Goal: Information Seeking & Learning: Learn about a topic

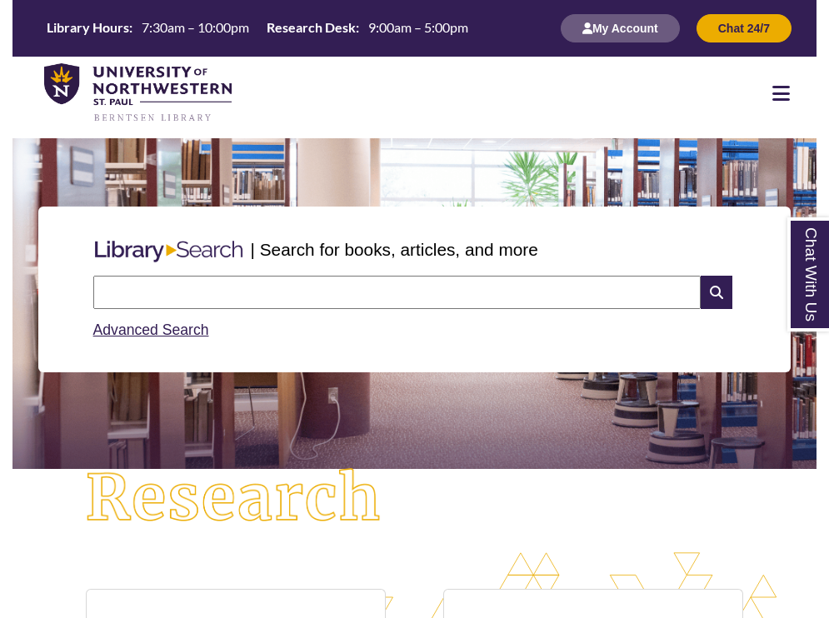
click at [367, 293] on input "text" at bounding box center [396, 292] width 607 height 33
type input "**********"
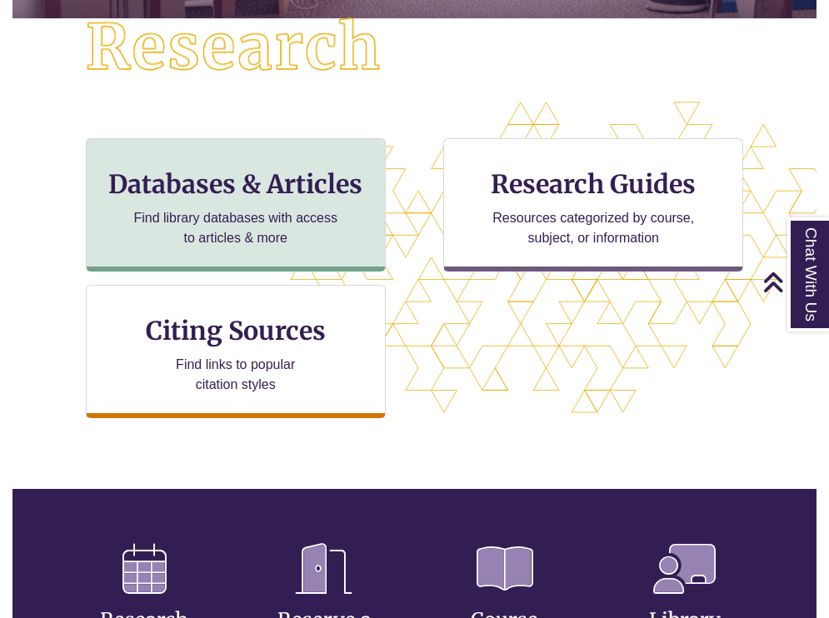
scroll to position [847, 804]
click at [289, 148] on div "Databases & Articles Find library databases with access to articles & more" at bounding box center [236, 204] width 300 height 133
click at [258, 222] on p "Find library databases with access to articles & more" at bounding box center [235, 228] width 217 height 40
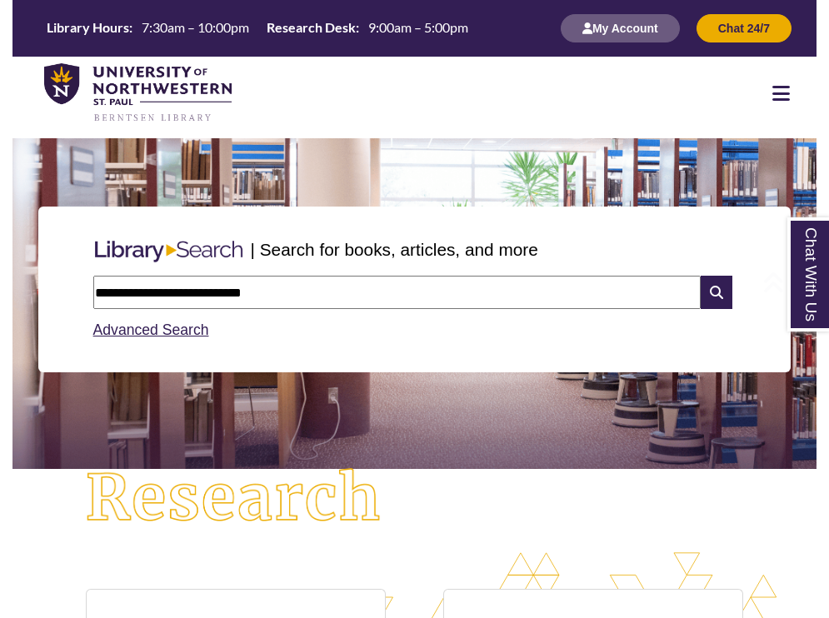
scroll to position [0, 0]
click at [145, 332] on link "Advanced Search" at bounding box center [151, 330] width 116 height 17
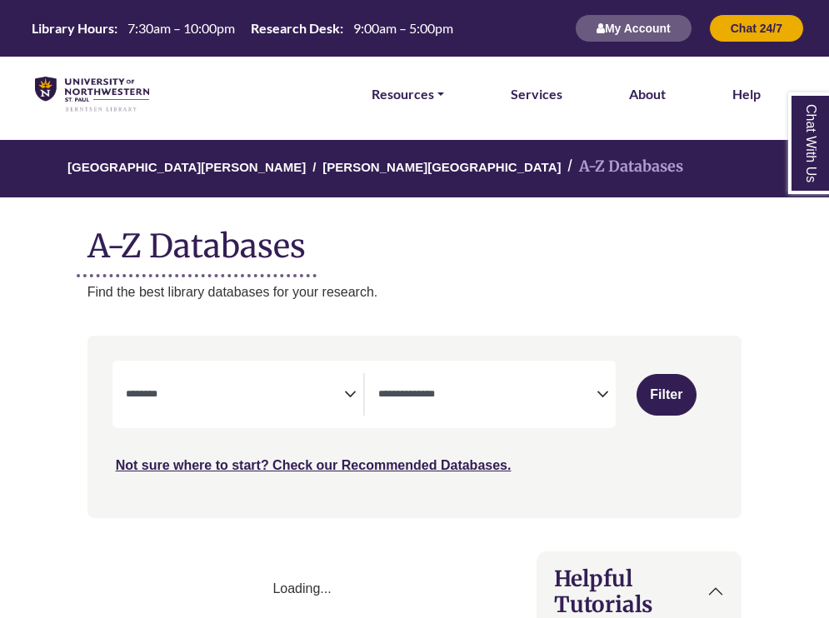
select select "Database Subject Filter"
select select "Database Types Filter"
select select "Database Subject Filter"
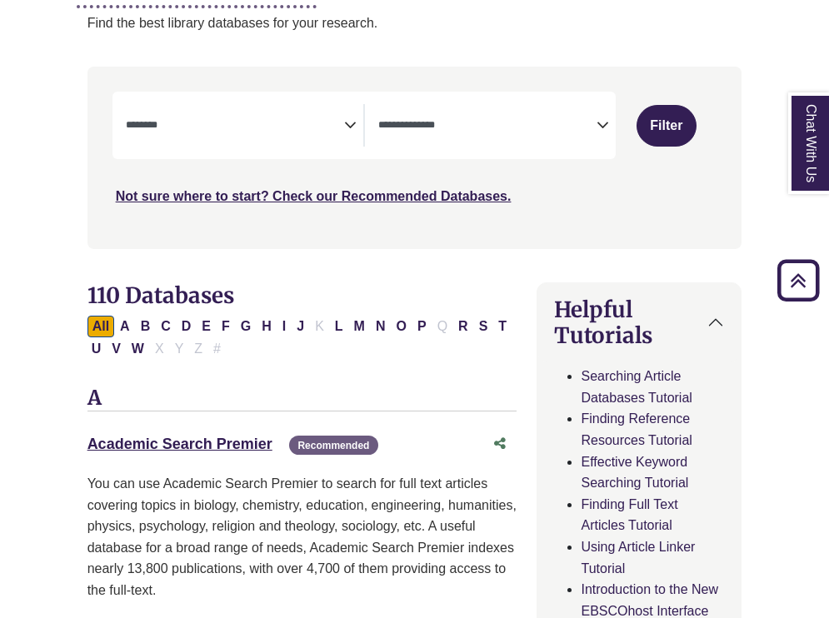
scroll to position [242, 0]
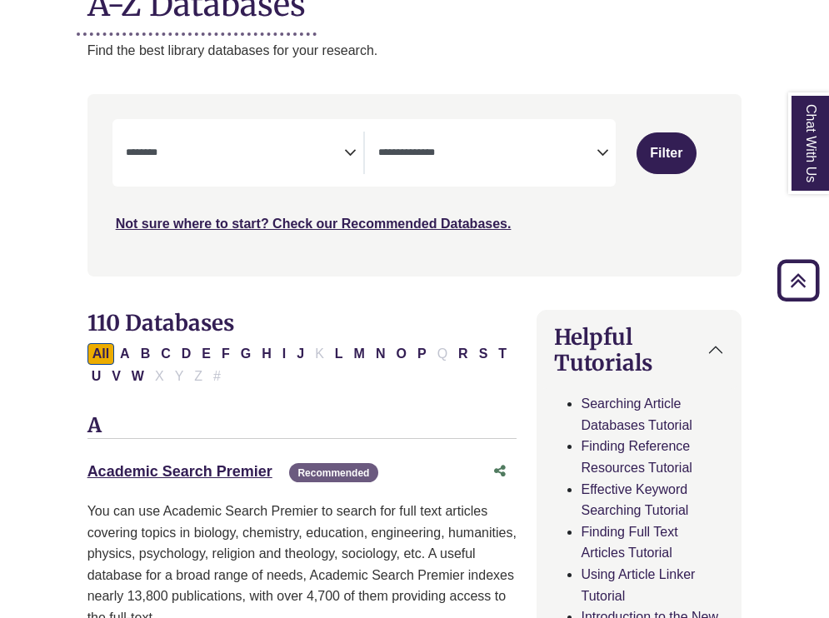
click at [351, 154] on icon "Search filters" at bounding box center [350, 150] width 12 height 24
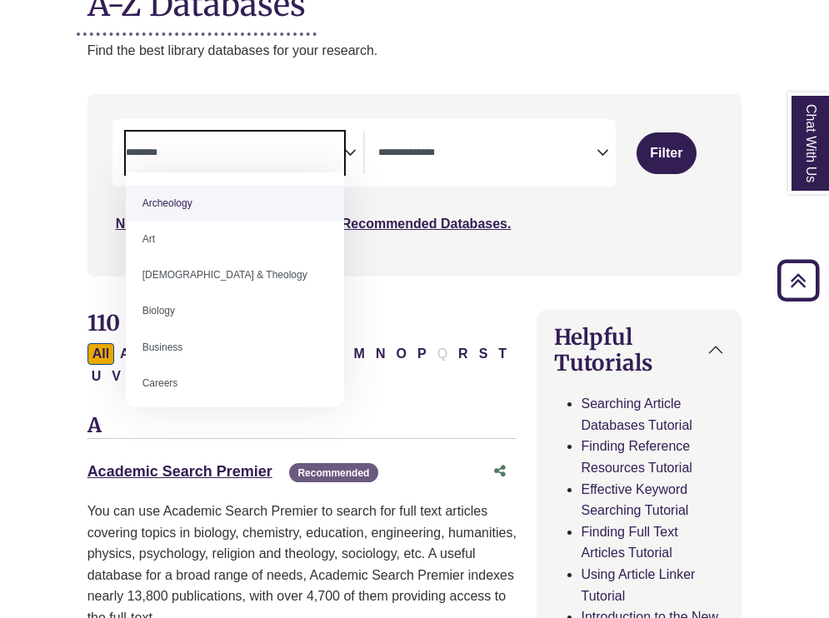
click at [485, 150] on textarea "Search" at bounding box center [487, 153] width 218 height 13
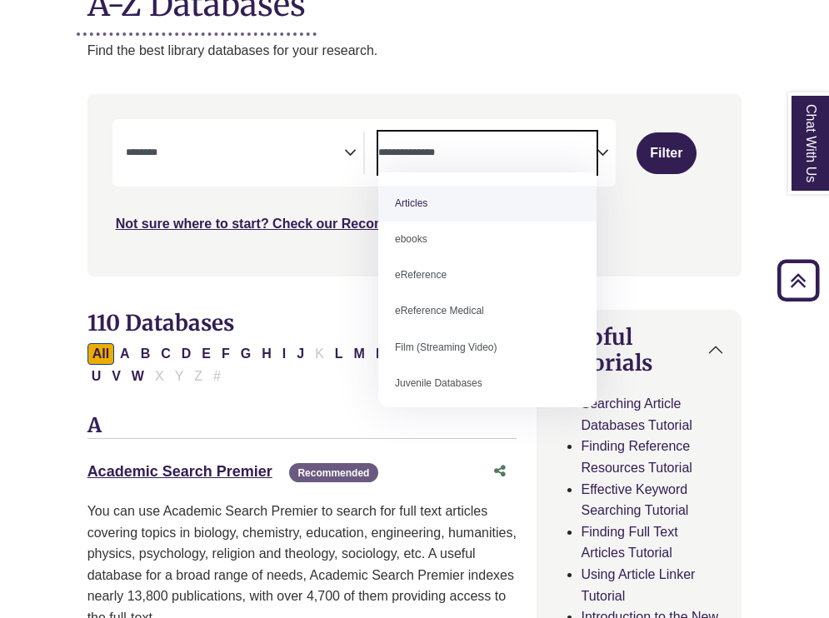
select select "*****"
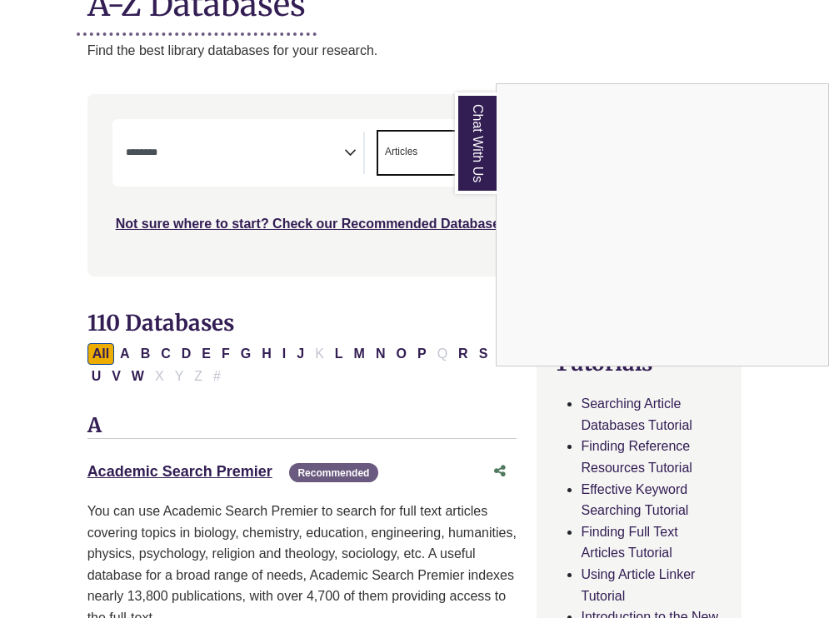
click at [353, 152] on div "Chat With Us" at bounding box center [414, 309] width 829 height 618
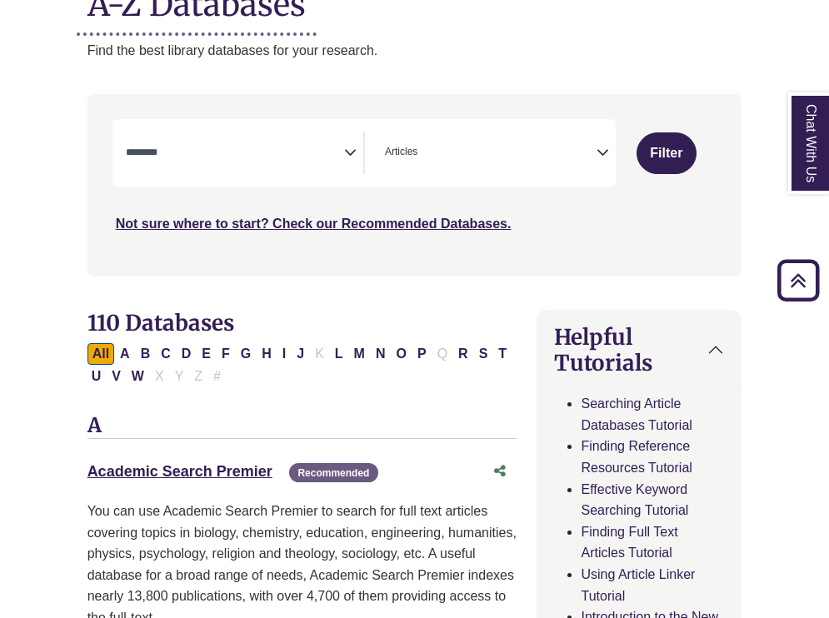
click at [349, 151] on icon "Search filters" at bounding box center [350, 150] width 12 height 24
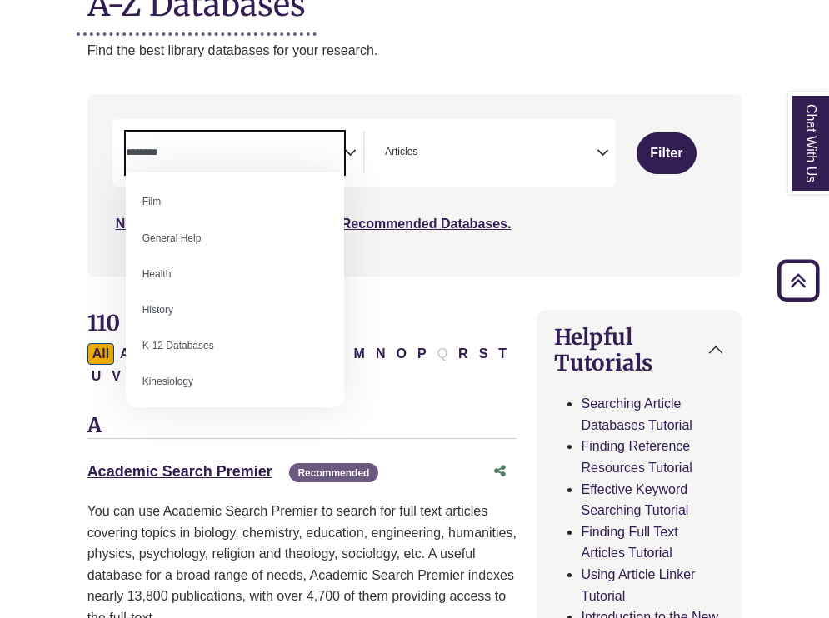
scroll to position [708, 0]
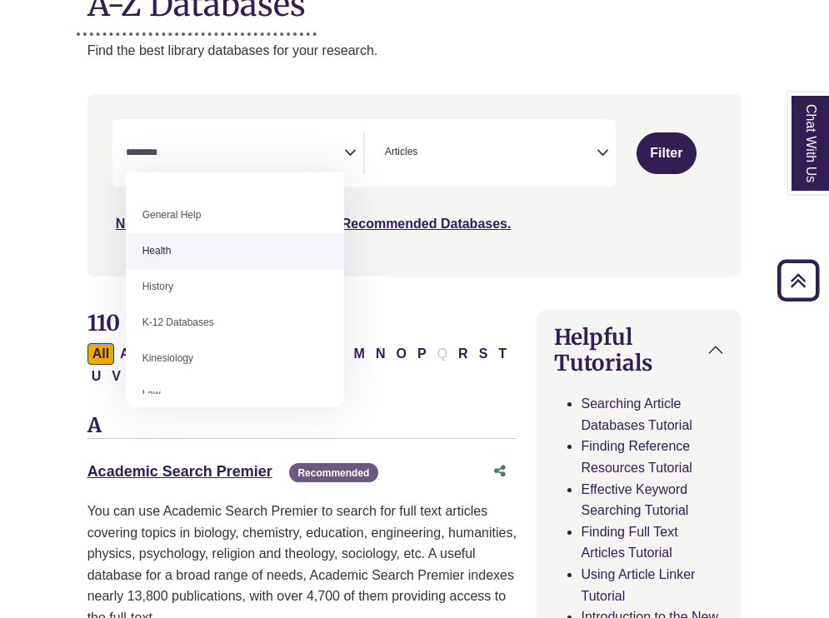
select select "*****"
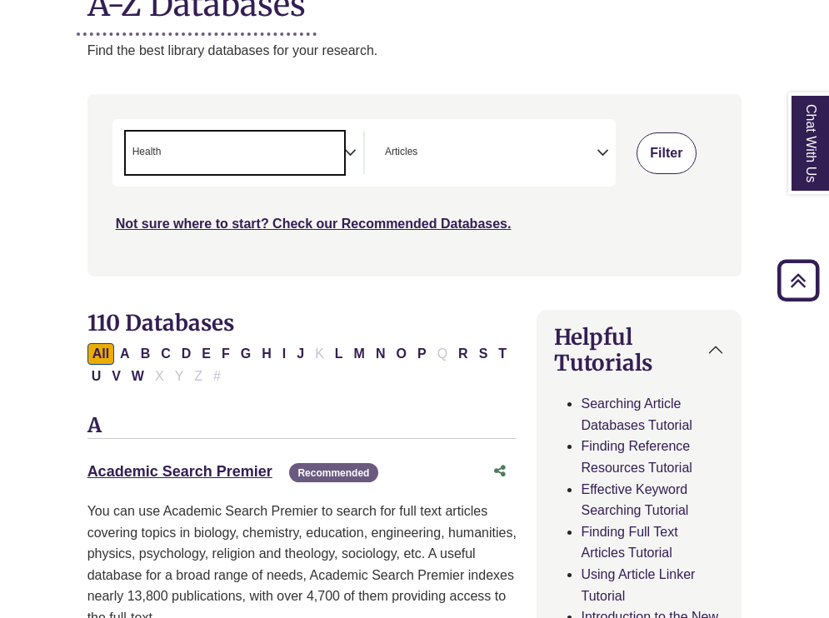
click at [649, 153] on button "Filter" at bounding box center [666, 153] width 61 height 42
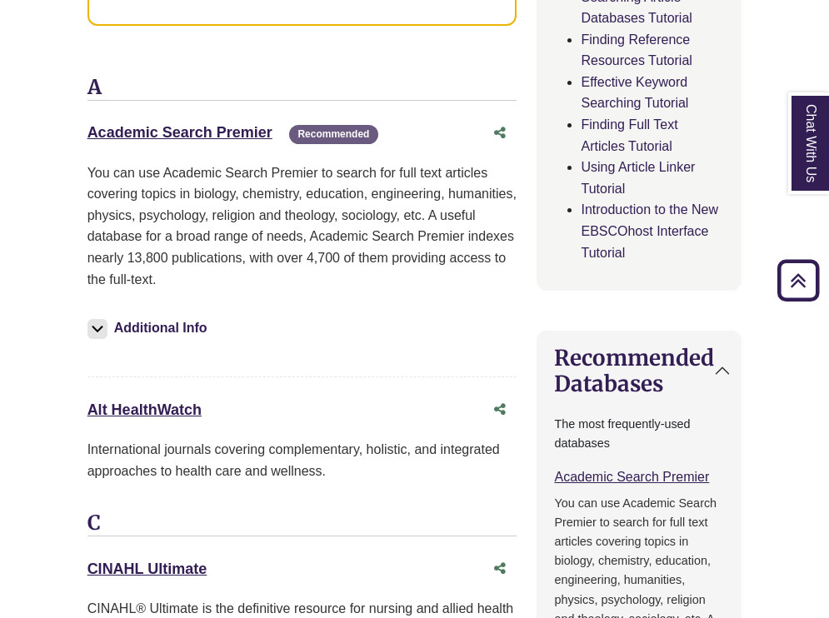
scroll to position [1015, 0]
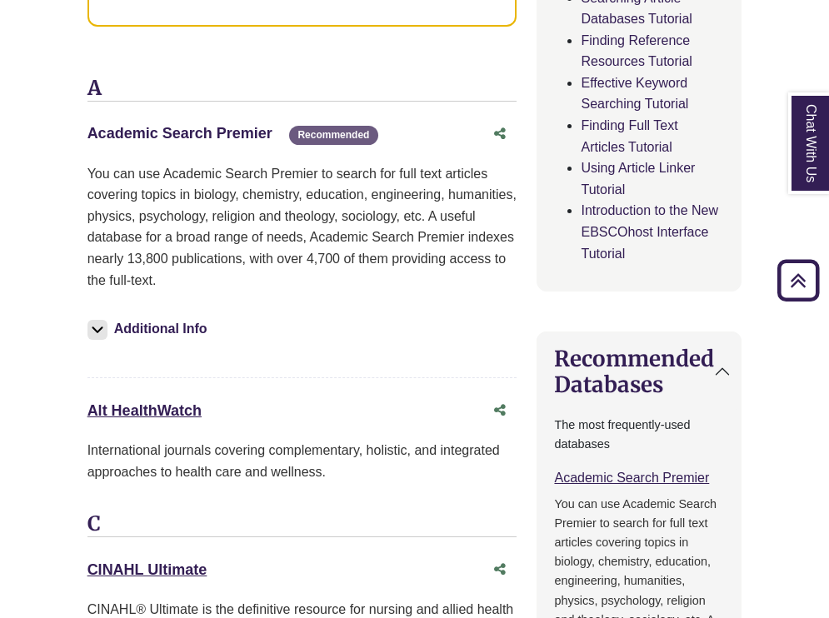
click at [194, 128] on link "Academic Search Premier This link opens in a new window" at bounding box center [179, 133] width 185 height 17
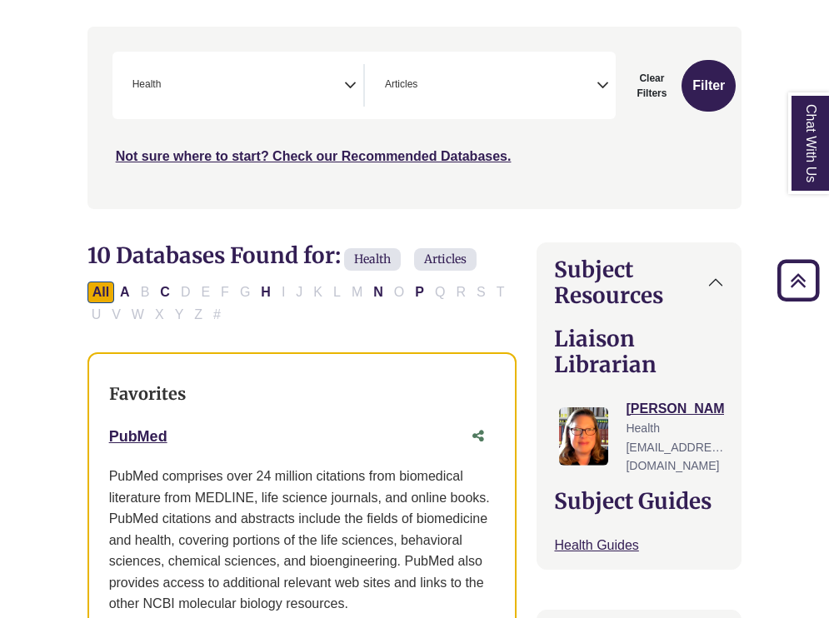
scroll to position [314, 0]
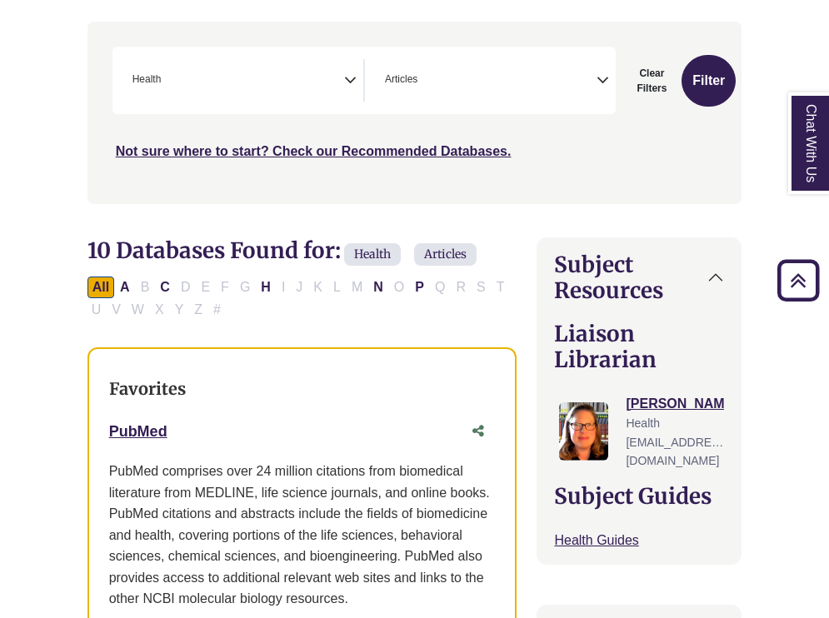
click at [350, 72] on icon "Search filters" at bounding box center [350, 78] width 12 height 24
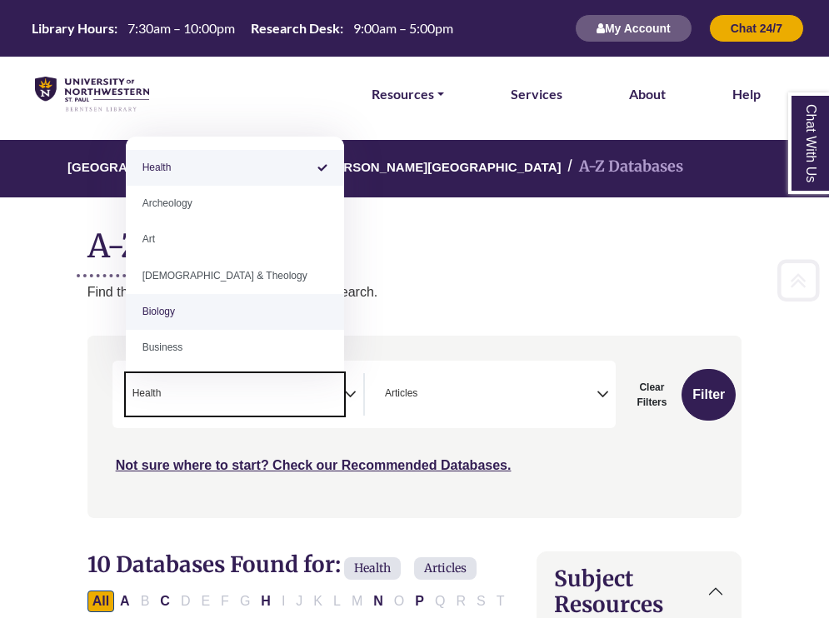
scroll to position [0, 0]
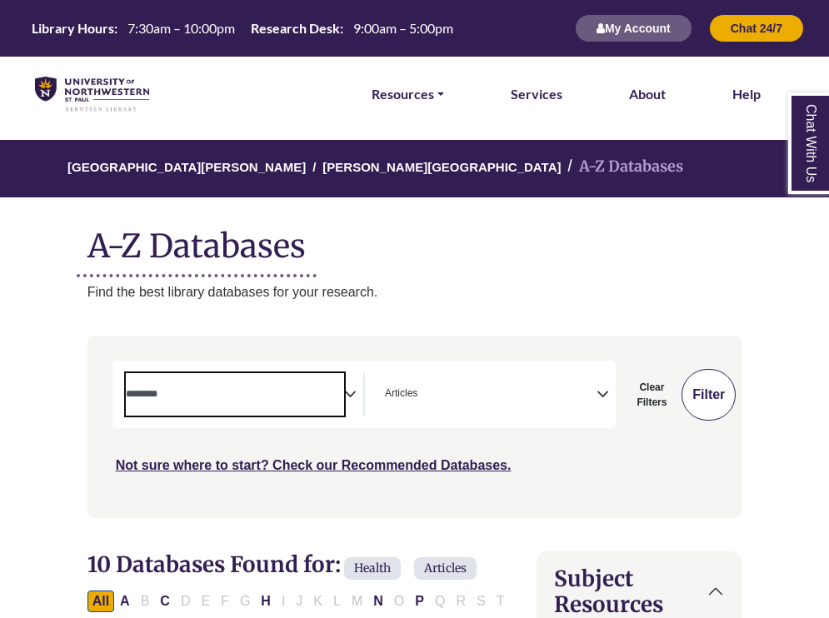
click at [714, 388] on button "Filter" at bounding box center [708, 395] width 54 height 52
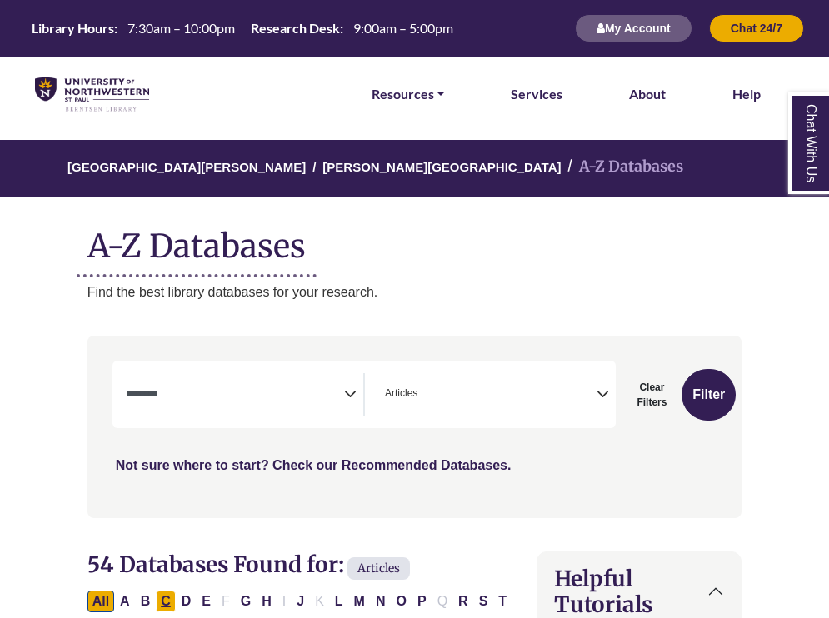
click at [167, 591] on button "C" at bounding box center [166, 602] width 20 height 22
select select "Database Subject Filter"
click at [597, 393] on icon "Search filters" at bounding box center [602, 392] width 12 height 24
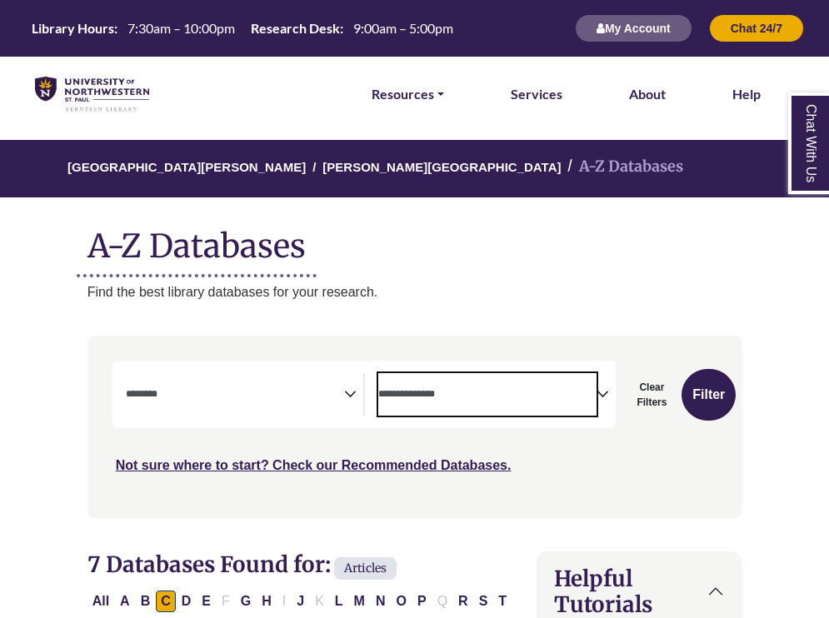
select select "Database Types Filter"
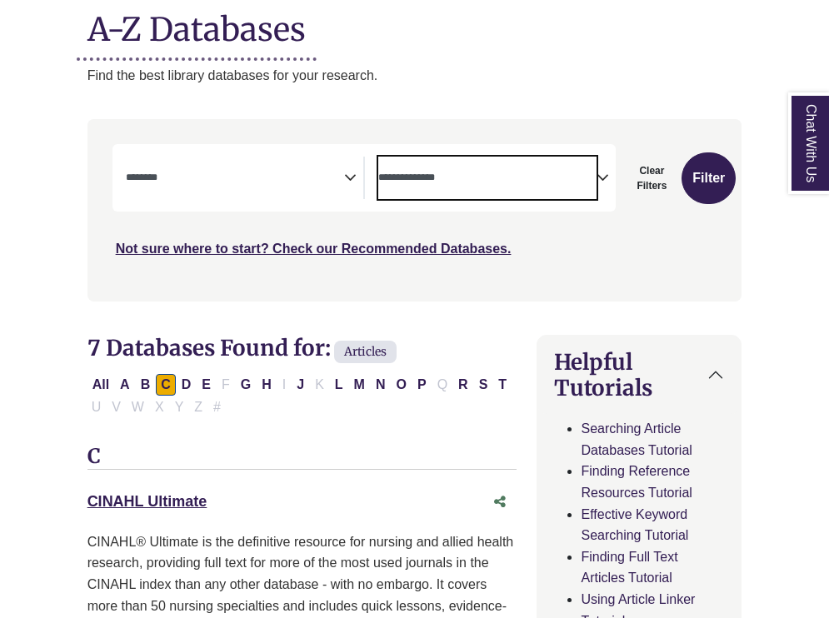
scroll to position [222, 0]
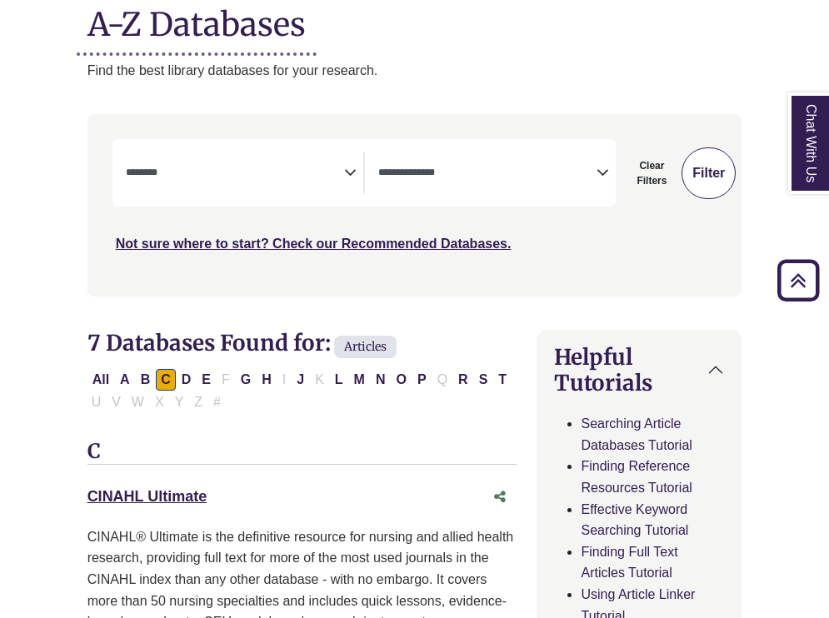
click at [722, 171] on button "Filter" at bounding box center [708, 173] width 54 height 52
select select "Database Subject Filter"
select select "Database Types Filter"
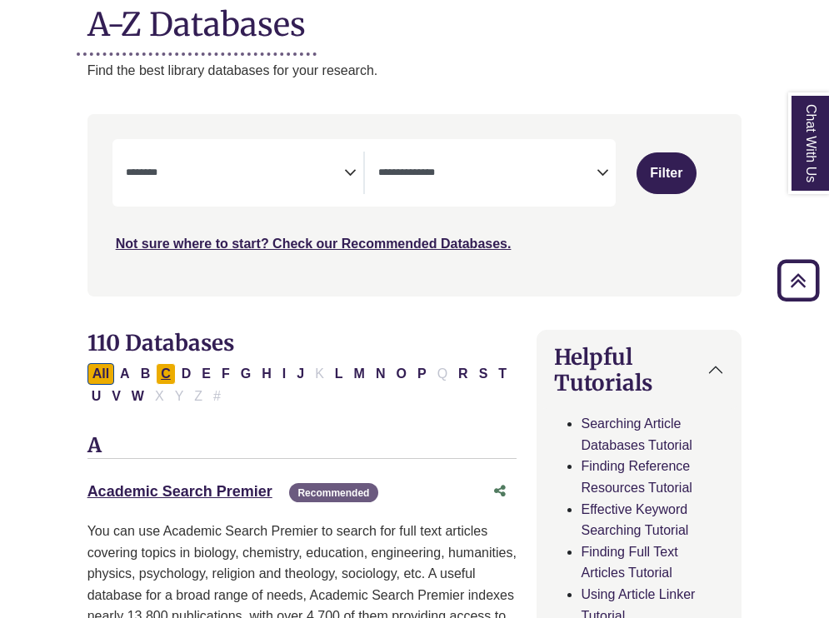
click at [170, 367] on button "C" at bounding box center [166, 374] width 20 height 22
select select "Database Subject Filter"
select select "Database Types Filter"
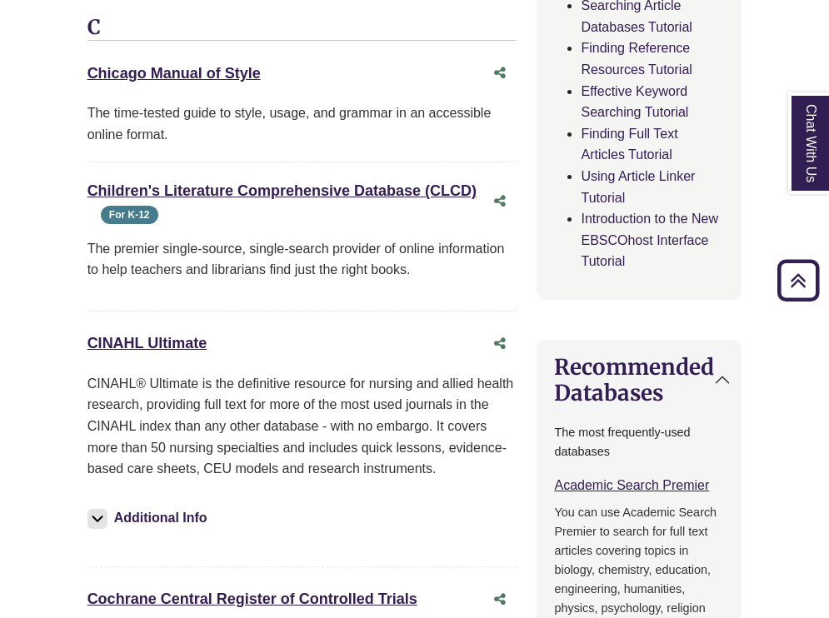
scroll to position [636, 0]
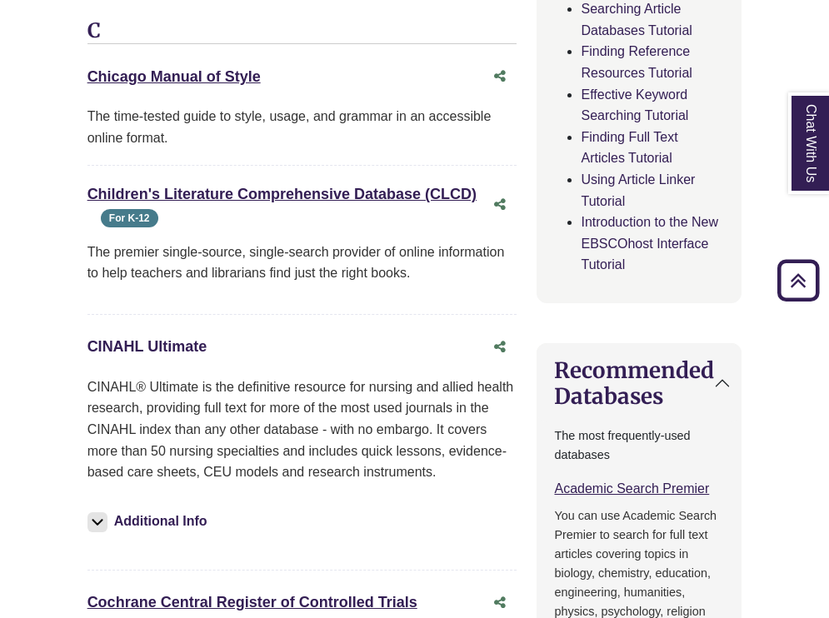
click at [165, 338] on link "CINAHL Ultimate This link opens in a new window" at bounding box center [147, 346] width 120 height 17
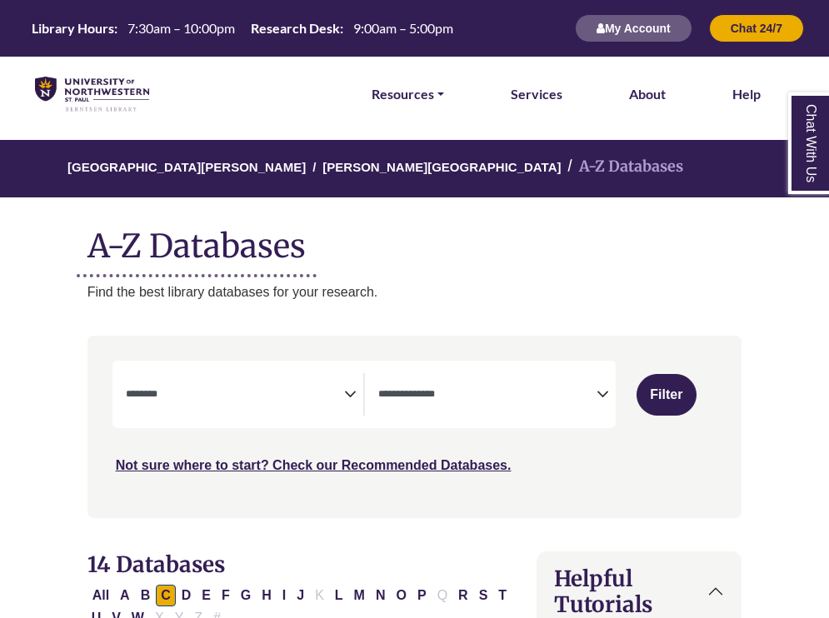
scroll to position [0, 0]
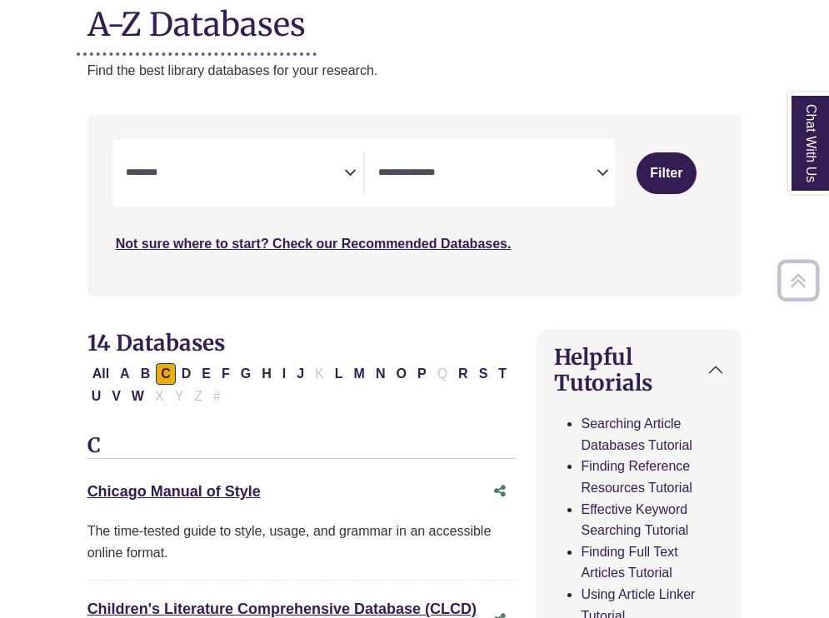
select select "Database Subject Filter"
select select "Database Types Filter"
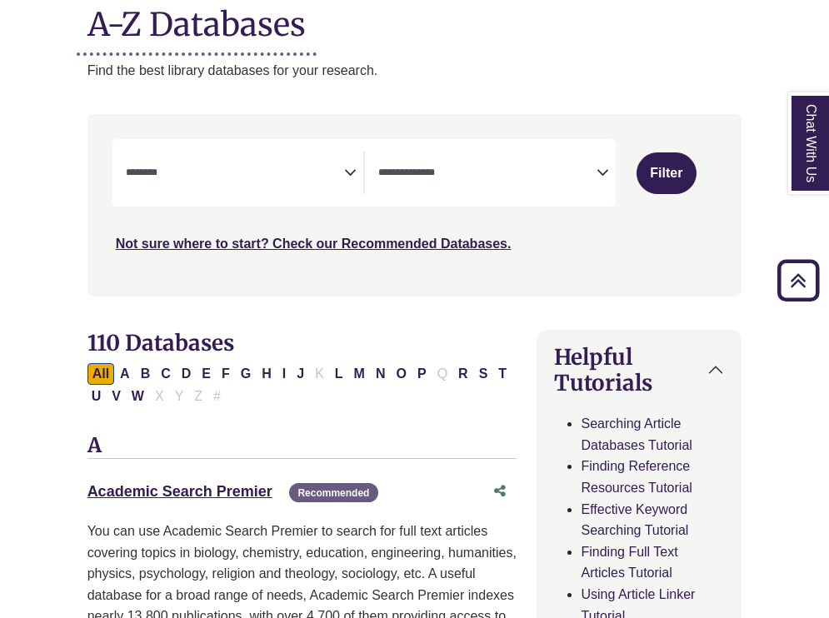
select select "Database Subject Filter"
select select "*****"
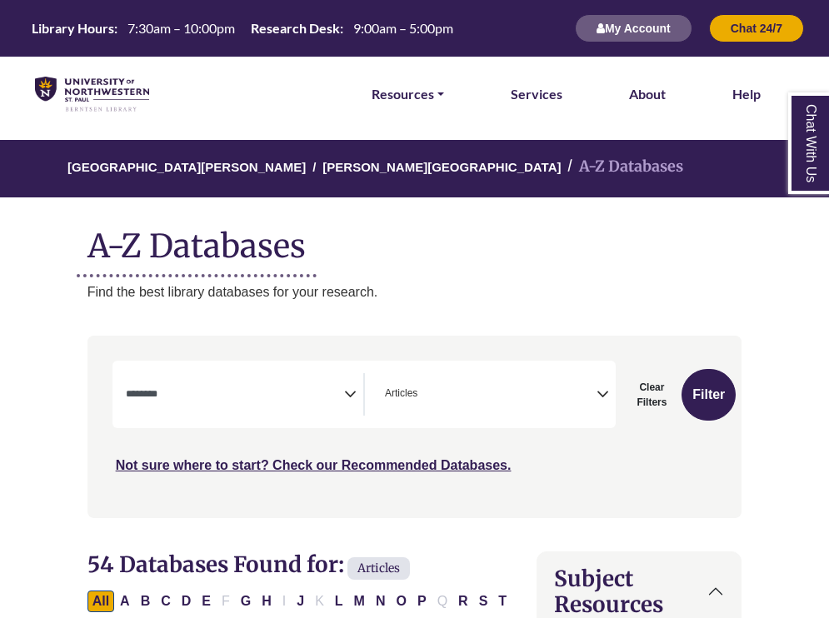
select select "*****"
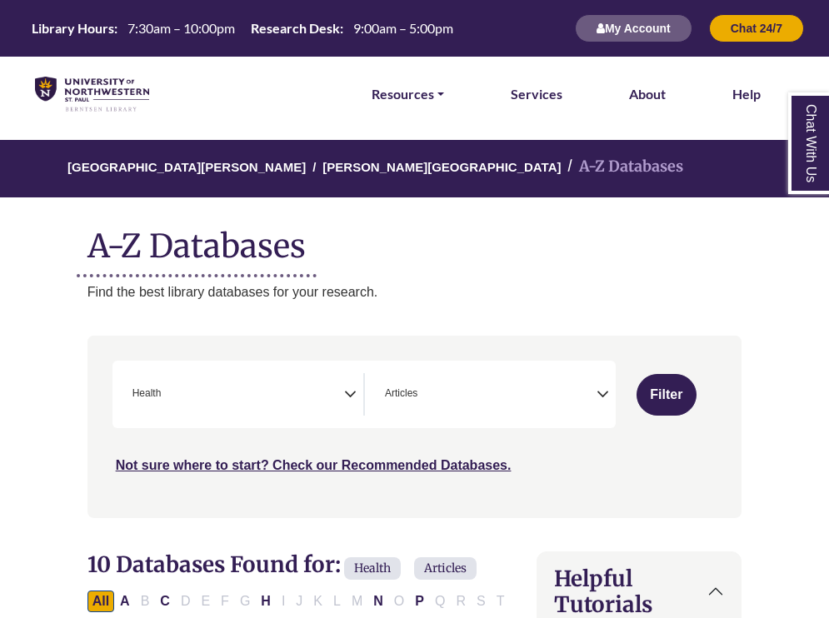
scroll to position [242, 0]
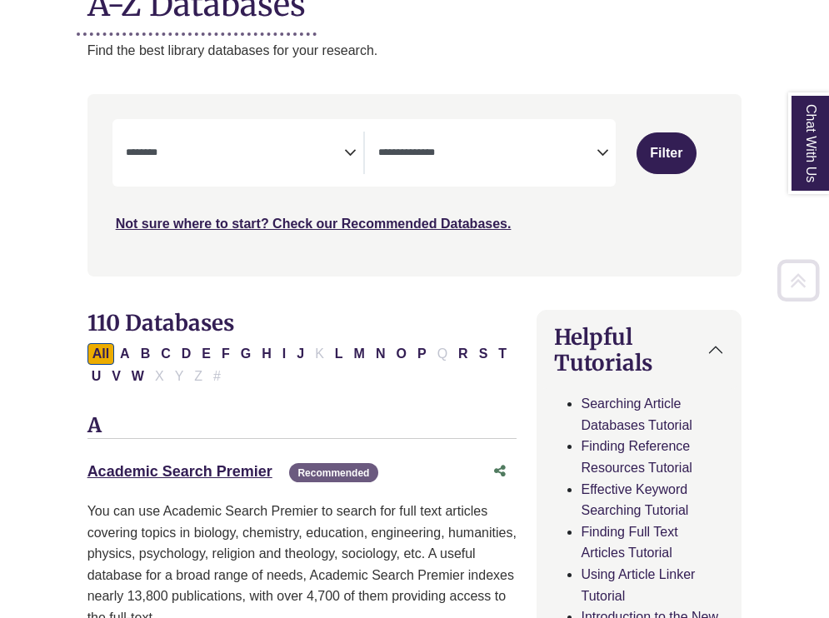
select select "Database Subject Filter"
select select "Database Types Filter"
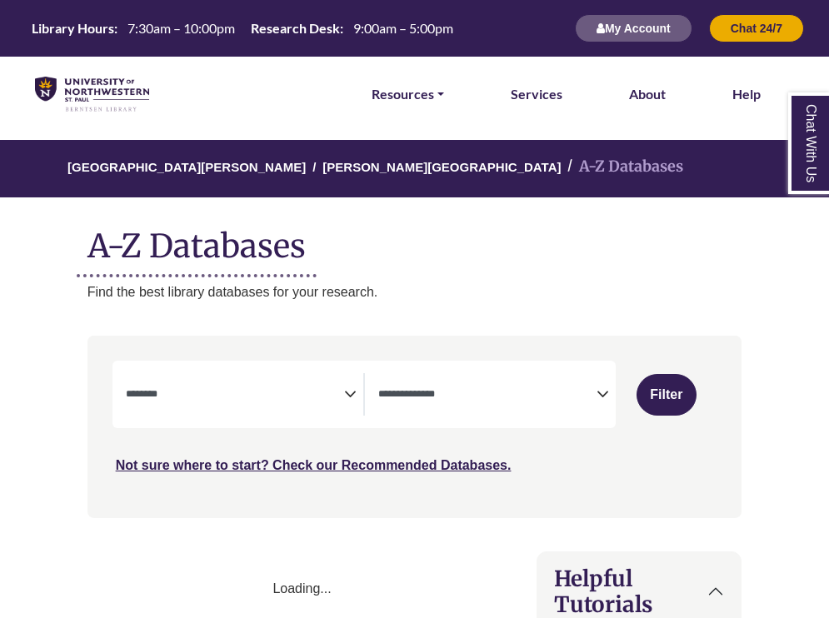
select select "Database Subject Filter"
select select "Database Types Filter"
select select "Database Subject Filter"
select select "Database Types Filter"
